Goal: Task Accomplishment & Management: Manage account settings

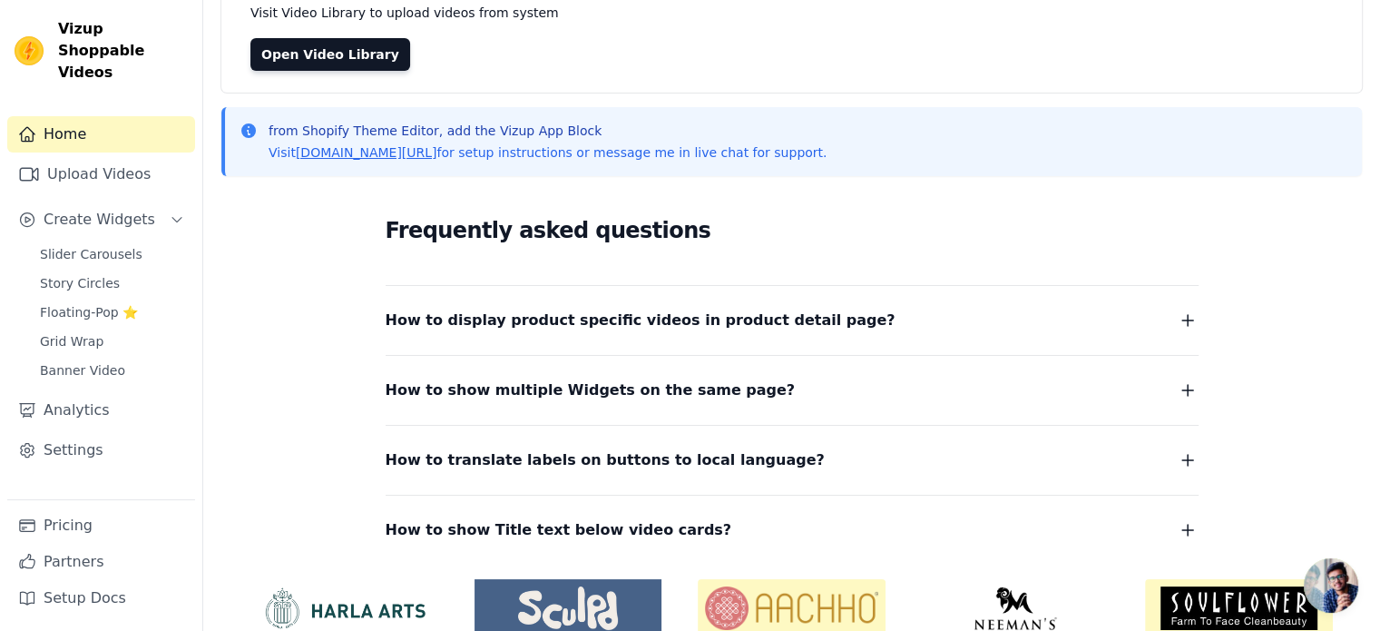
scroll to position [232, 0]
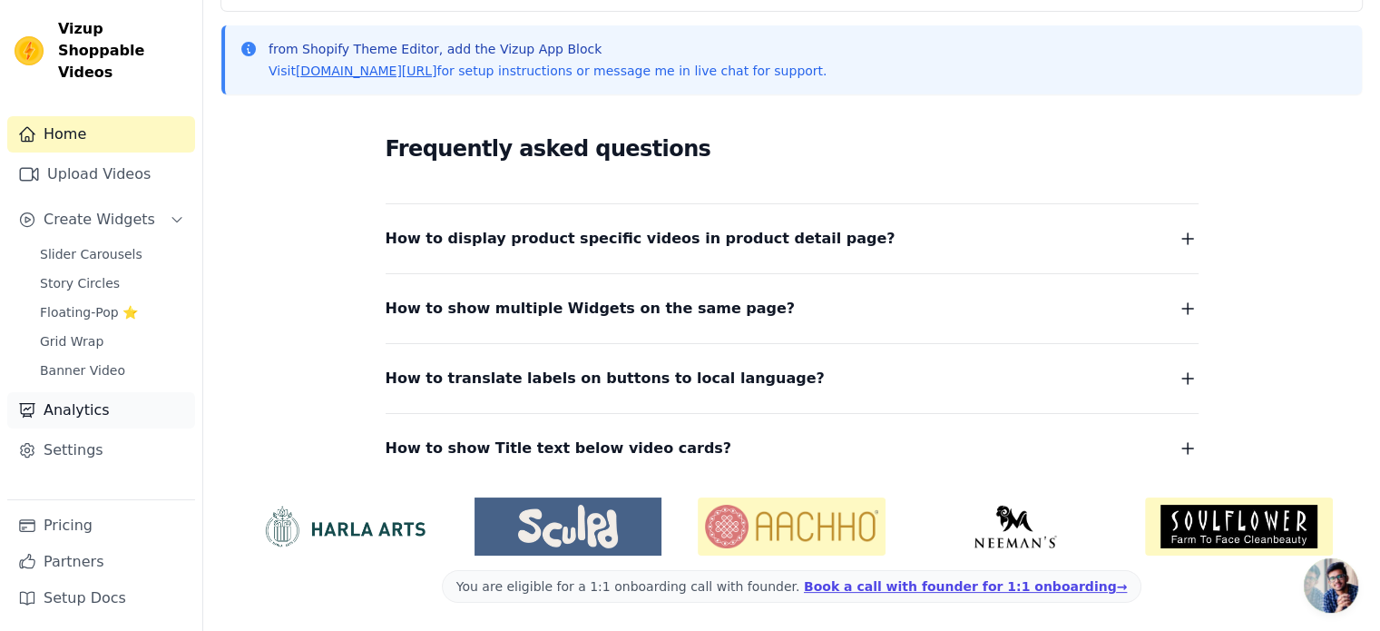
click at [135, 395] on link "Analytics" at bounding box center [101, 410] width 188 height 36
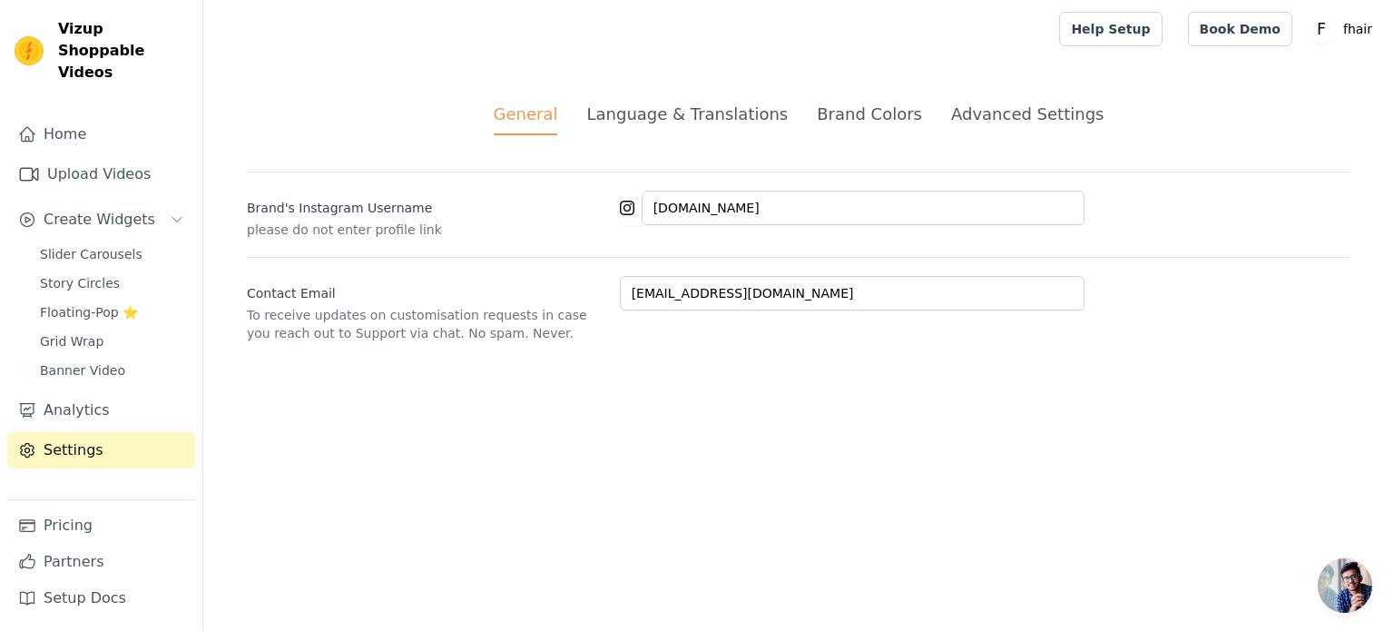
drag, startPoint x: 0, startPoint y: 0, endPoint x: 130, endPoint y: 416, distance: 436.2
click at [130, 432] on link "Settings" at bounding box center [101, 450] width 188 height 36
click at [668, 113] on div "Language & Translations" at bounding box center [686, 114] width 201 height 24
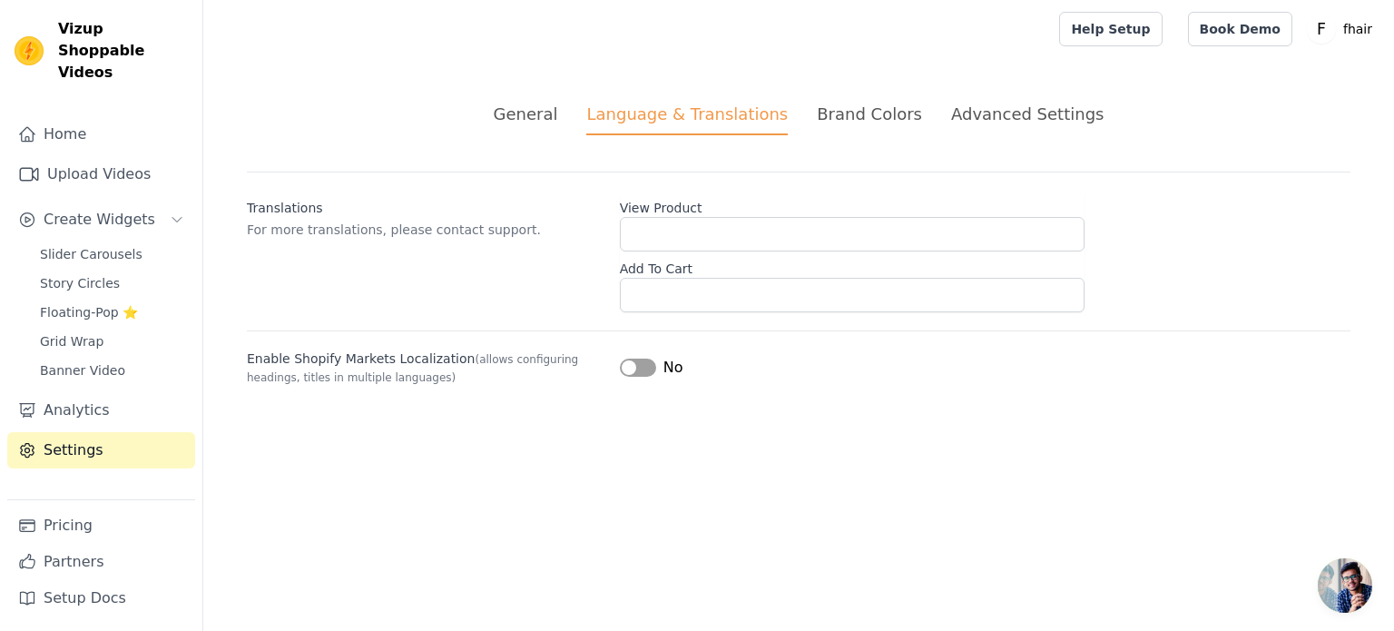
click at [891, 115] on div "Brand Colors" at bounding box center [869, 114] width 105 height 24
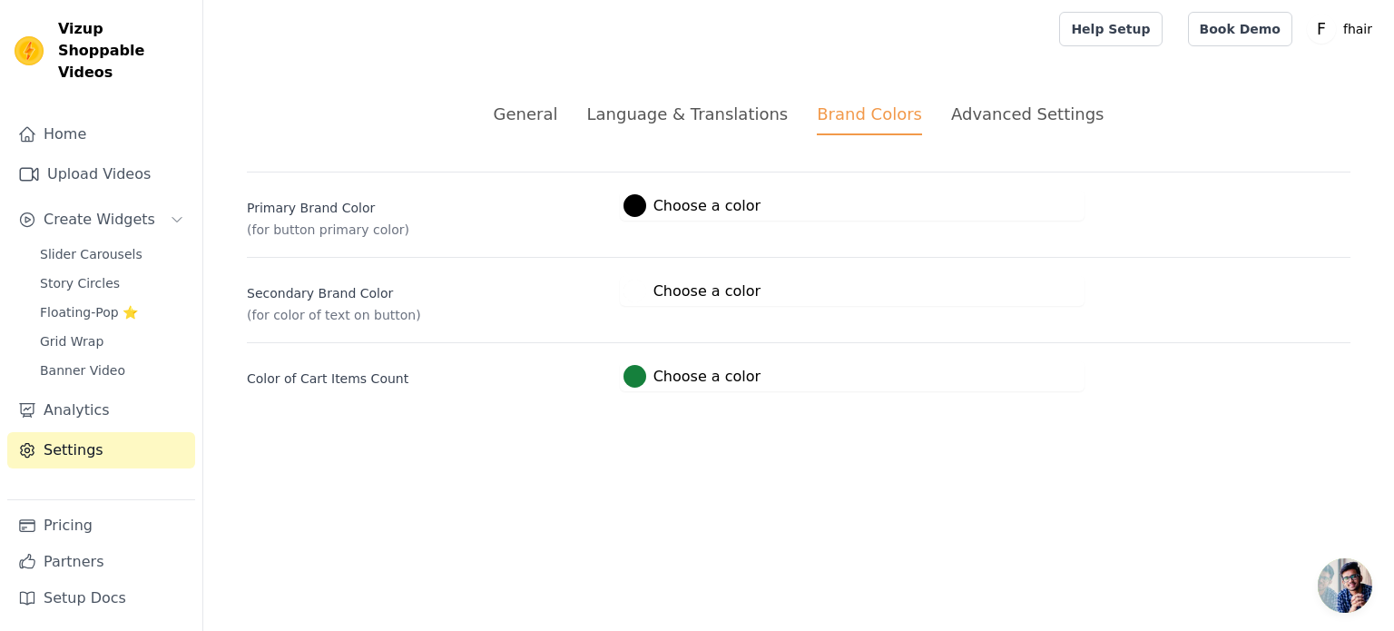
click at [1022, 125] on div "Advanced Settings" at bounding box center [1027, 114] width 152 height 24
